Goal: Task Accomplishment & Management: Manage account settings

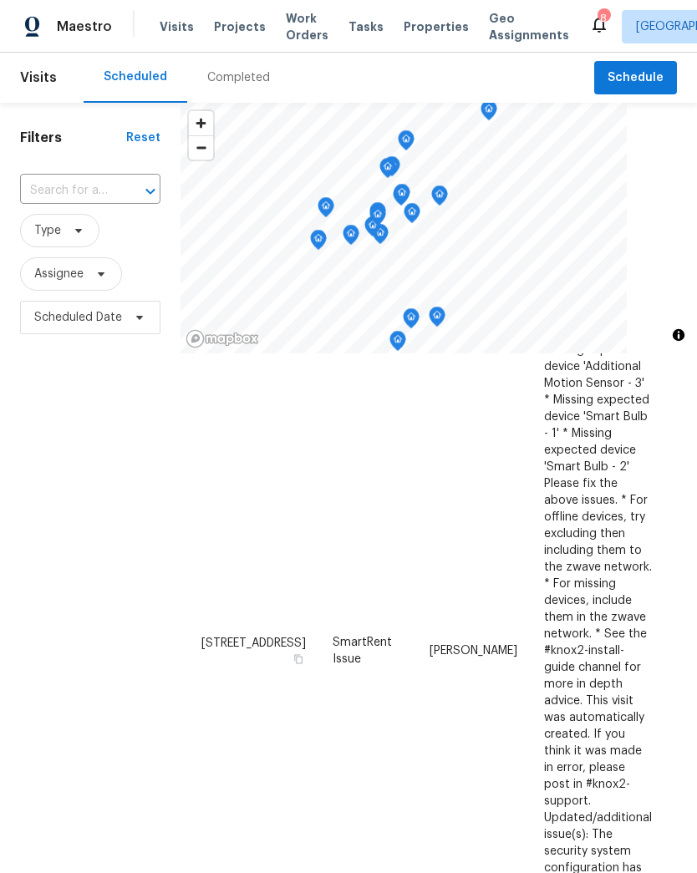
scroll to position [415, 0]
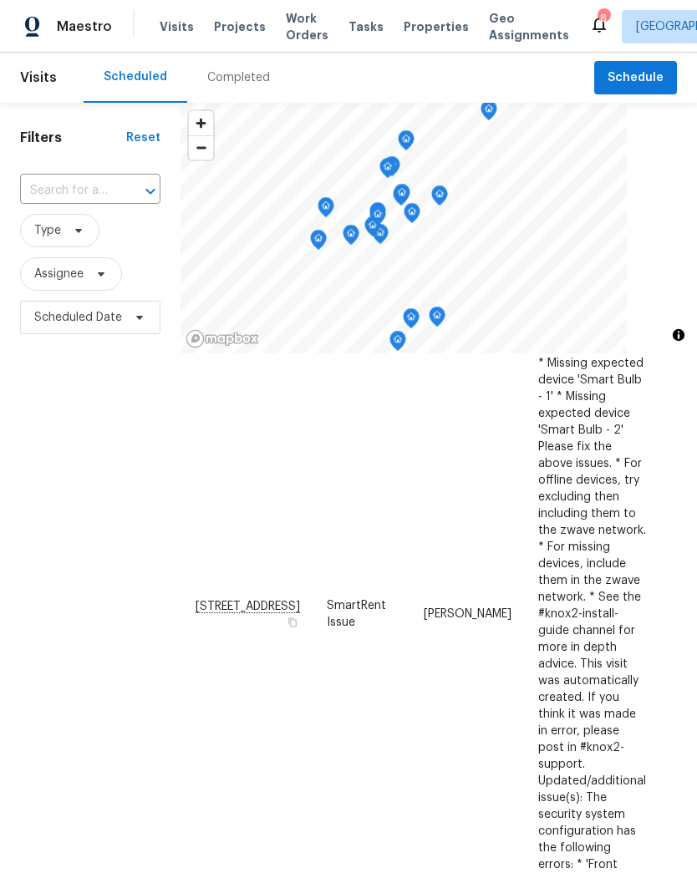
click at [0, 0] on icon at bounding box center [0, 0] width 0 height 0
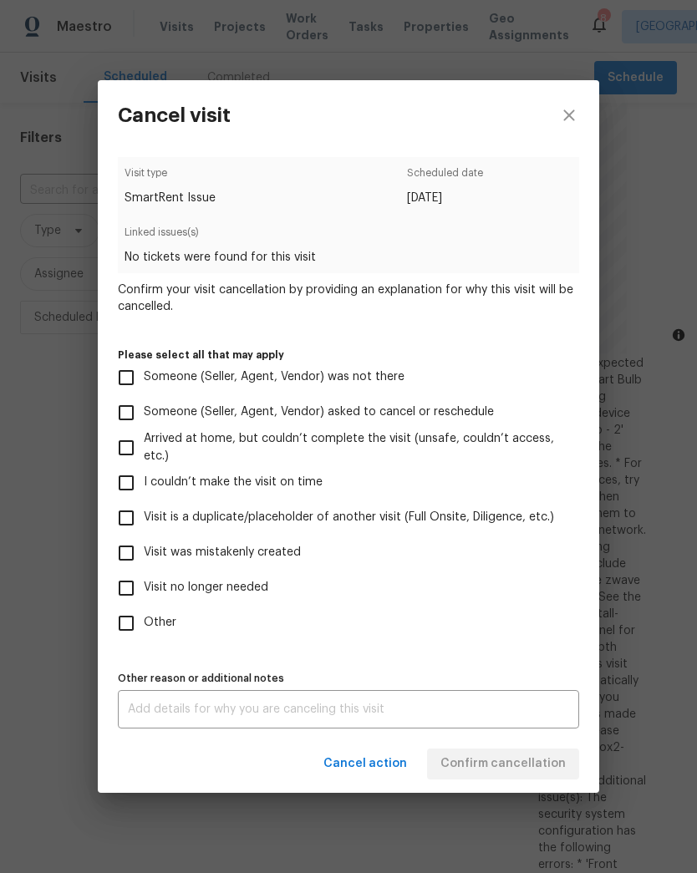
scroll to position [442, 5]
click at [142, 621] on input "Other" at bounding box center [126, 623] width 35 height 35
checkbox input "true"
click at [229, 713] on textarea at bounding box center [348, 709] width 441 height 12
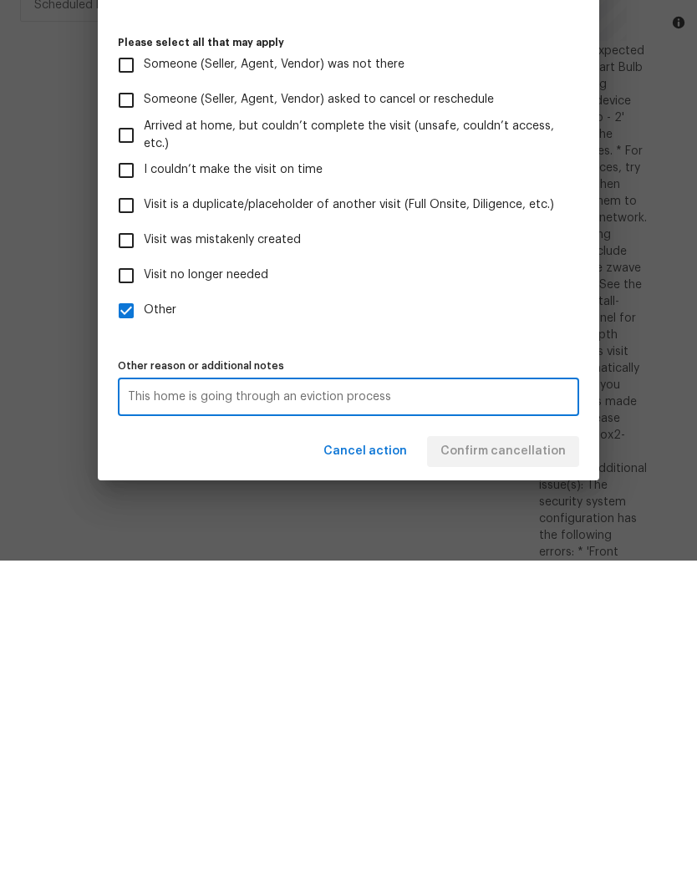
type textarea "This home is going through an eviction process"
click at [563, 606] on label "Other" at bounding box center [337, 623] width 457 height 35
click at [144, 606] on input "Other" at bounding box center [126, 623] width 35 height 35
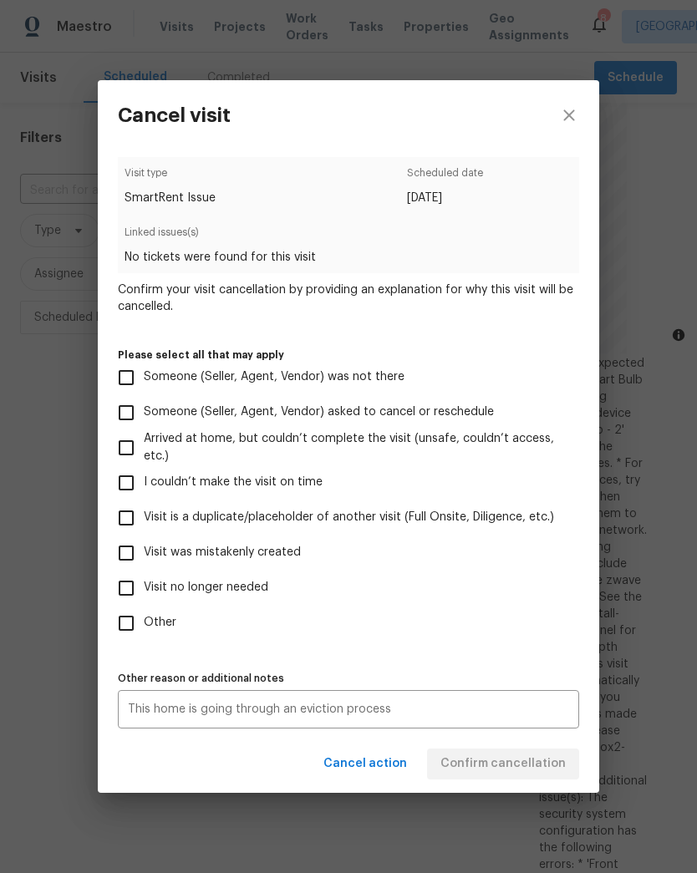
click at [163, 606] on label "Other" at bounding box center [337, 623] width 457 height 35
click at [144, 606] on input "Other" at bounding box center [126, 623] width 35 height 35
checkbox input "true"
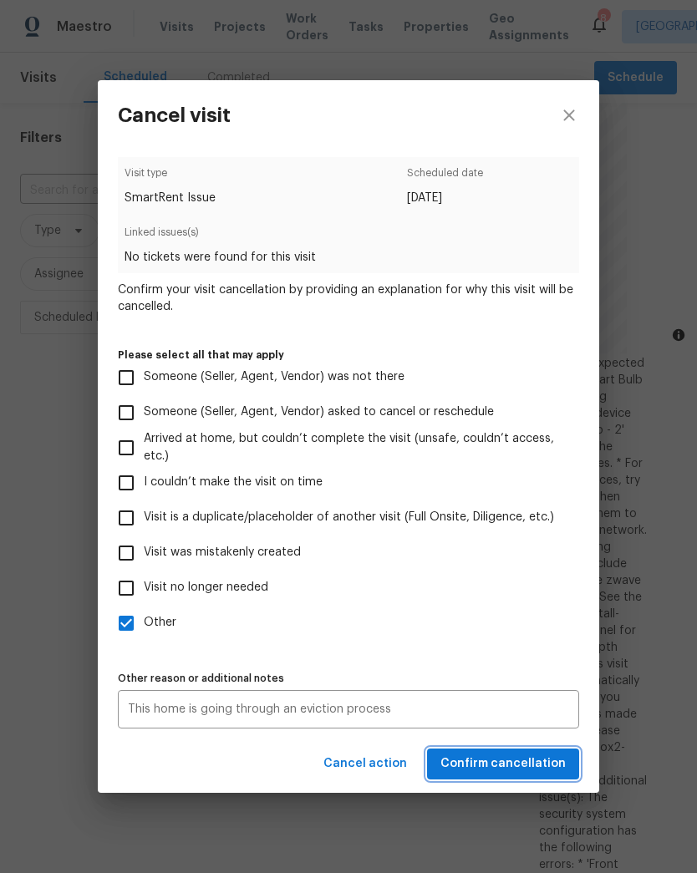
click at [534, 765] on span "Confirm cancellation" at bounding box center [502, 764] width 125 height 21
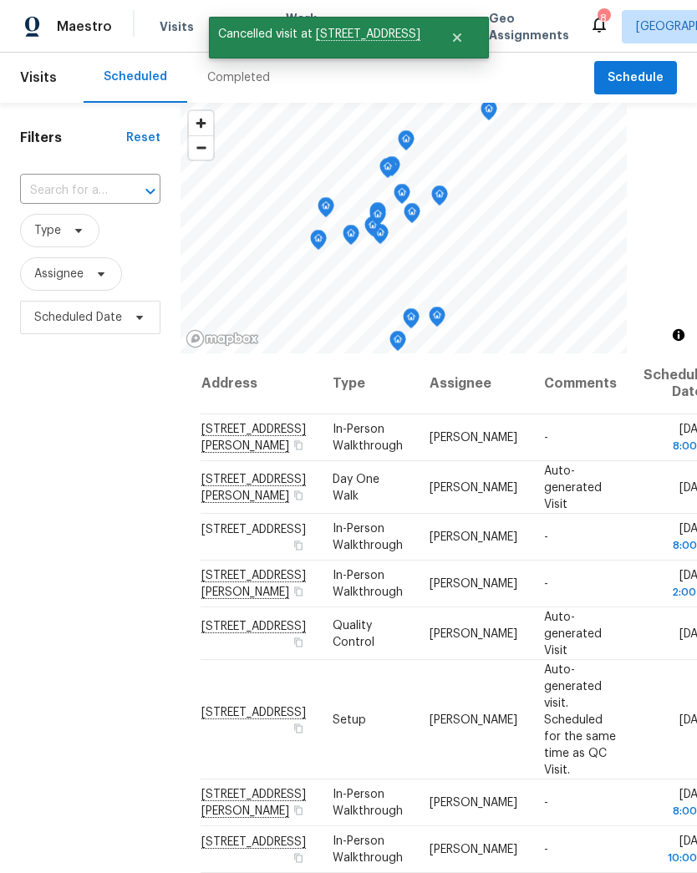
scroll to position [0, 0]
